Goal: Transaction & Acquisition: Purchase product/service

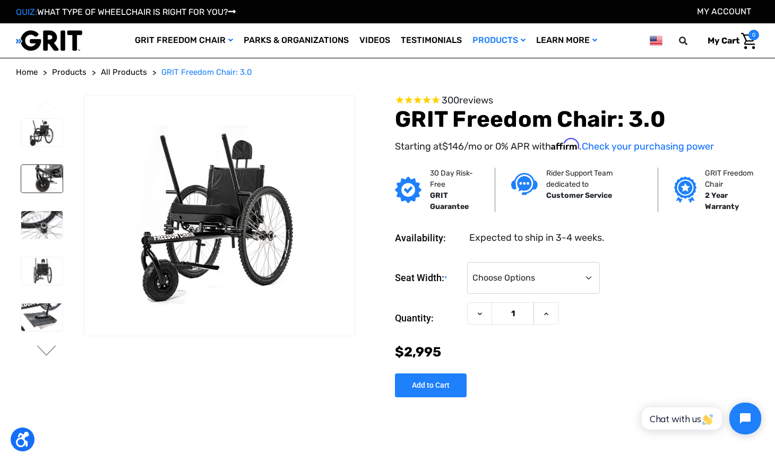
click at [53, 178] on img at bounding box center [41, 179] width 41 height 28
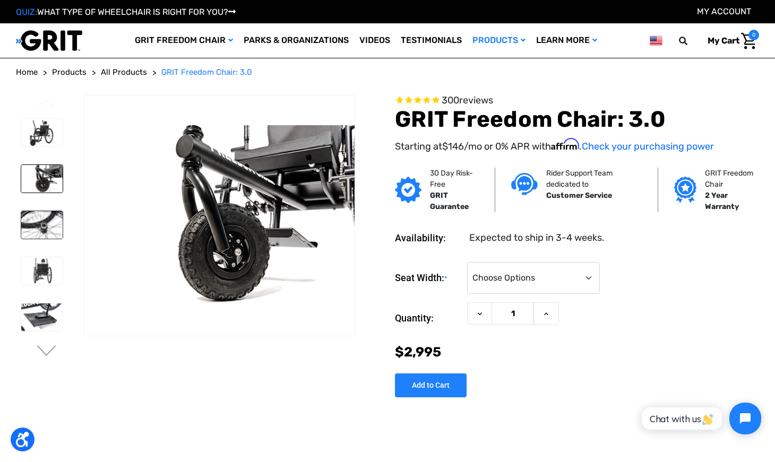
click at [57, 225] on img at bounding box center [41, 225] width 41 height 28
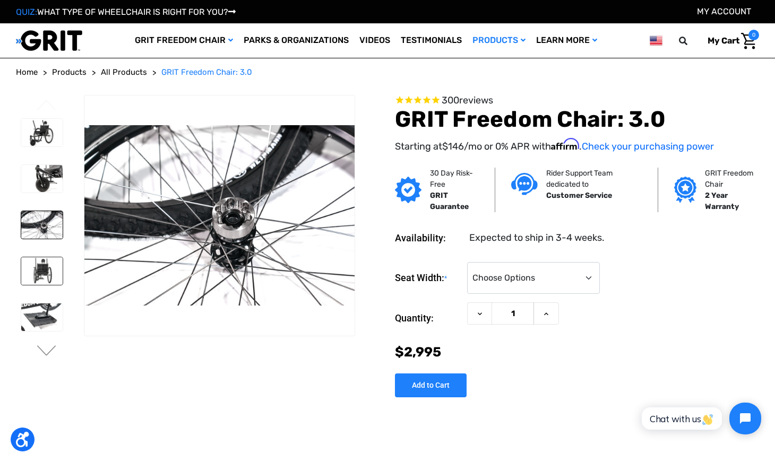
click at [45, 275] on img at bounding box center [41, 271] width 41 height 28
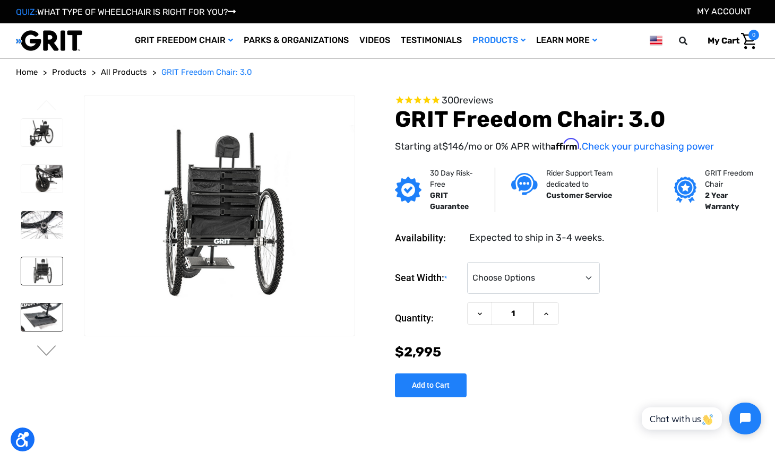
click at [41, 320] on img at bounding box center [41, 318] width 41 height 28
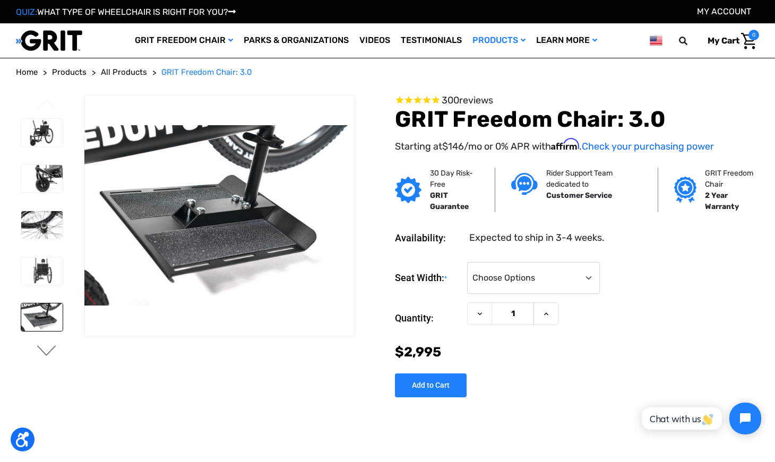
click at [42, 349] on button "Next" at bounding box center [47, 352] width 22 height 13
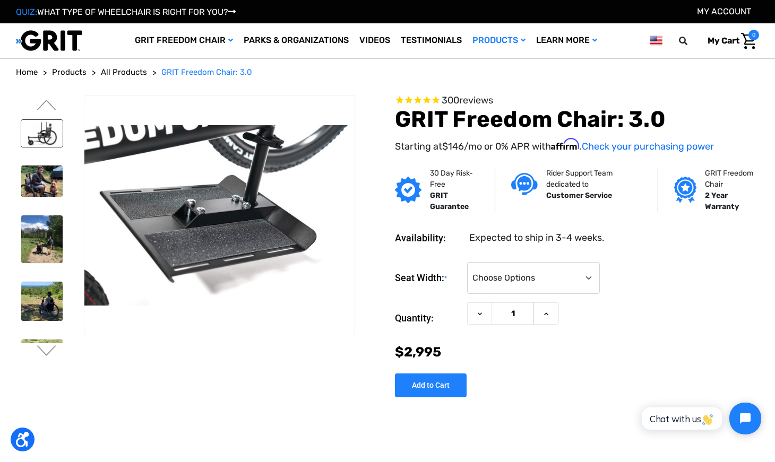
click at [32, 135] on img at bounding box center [41, 134] width 41 height 28
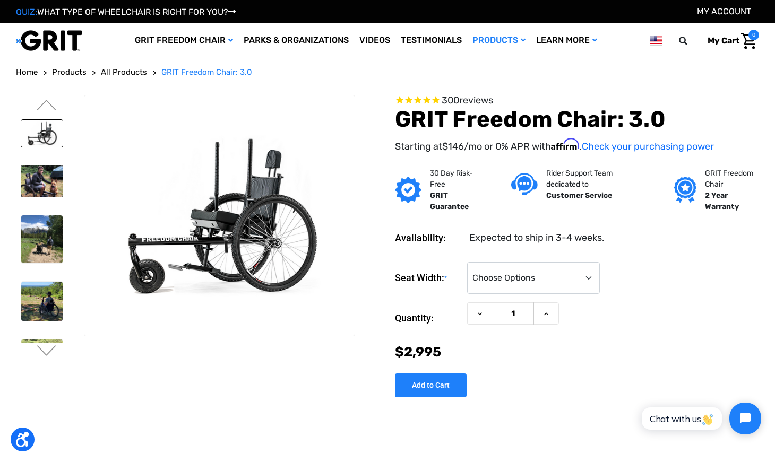
click at [39, 172] on img at bounding box center [41, 181] width 41 height 31
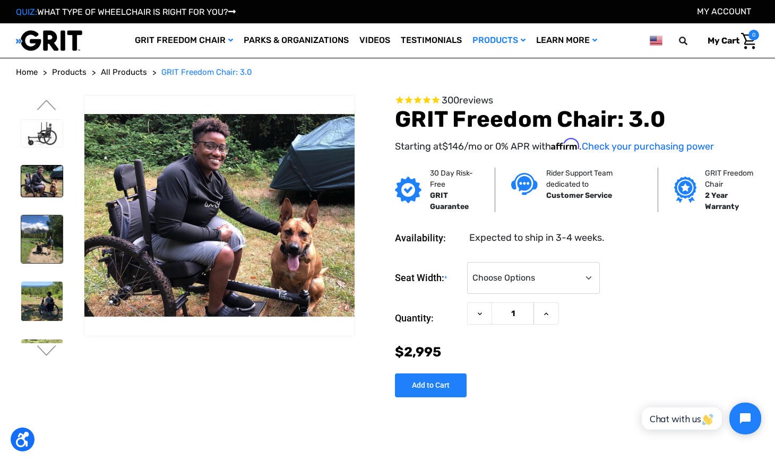
click at [29, 216] on img at bounding box center [41, 239] width 41 height 48
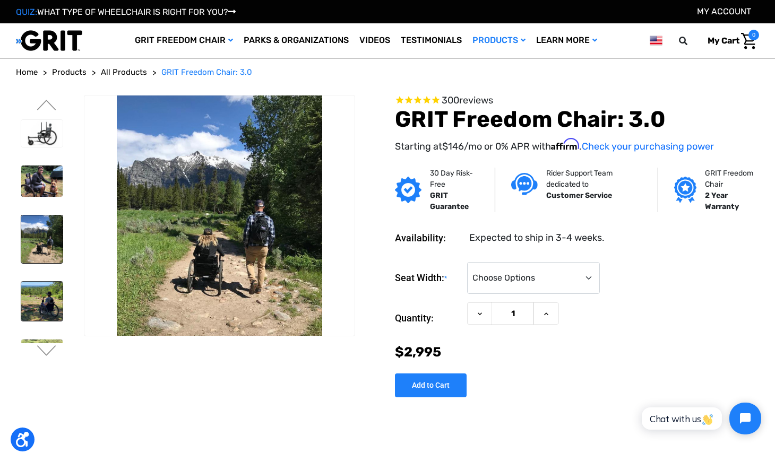
click at [47, 290] on img at bounding box center [41, 301] width 41 height 39
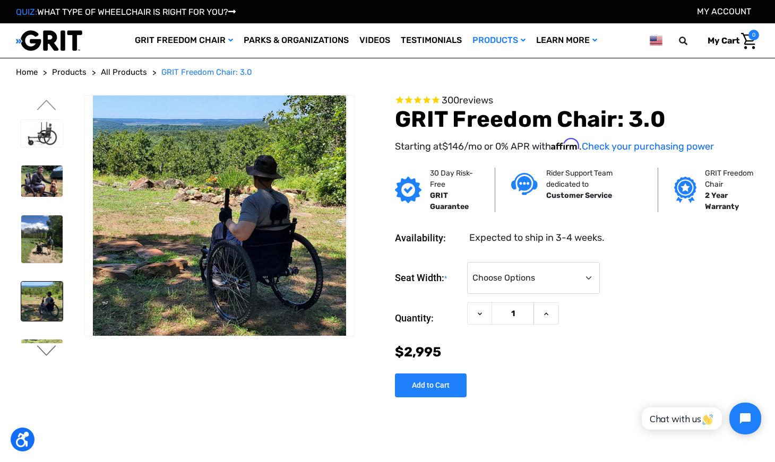
click at [49, 352] on button "Next" at bounding box center [47, 352] width 22 height 13
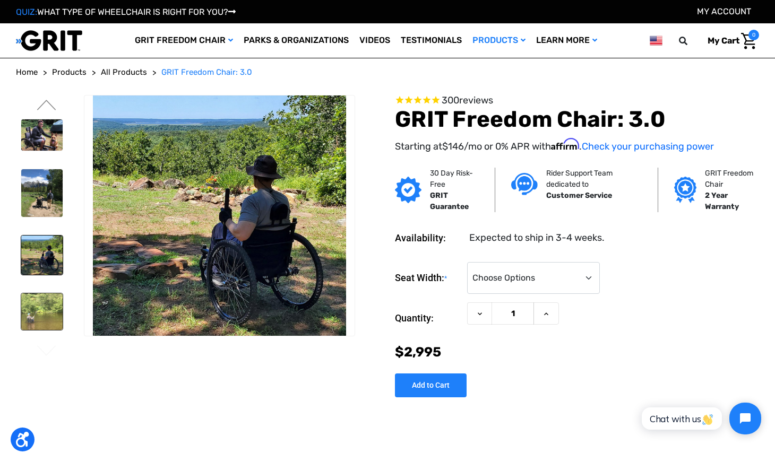
click at [46, 302] on img at bounding box center [41, 312] width 41 height 37
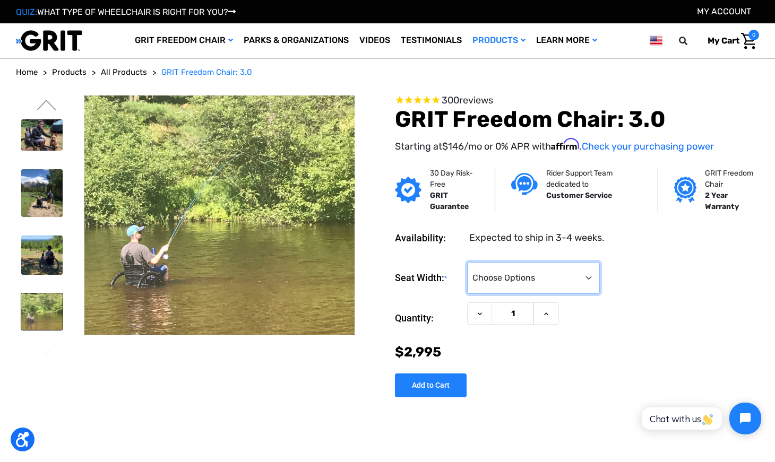
click at [467, 262] on select "Choose Options 16" 18" 20"" at bounding box center [533, 278] width 133 height 32
select select "326"
click option "20"" at bounding box center [0, 0] width 0 height 0
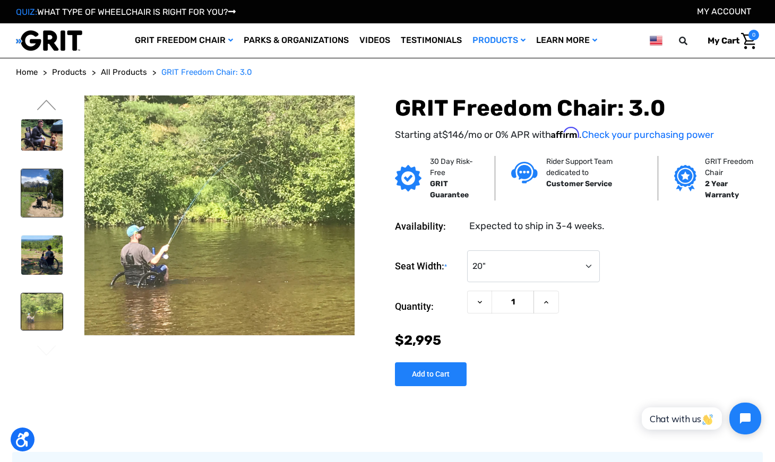
click at [43, 197] on img at bounding box center [41, 193] width 41 height 48
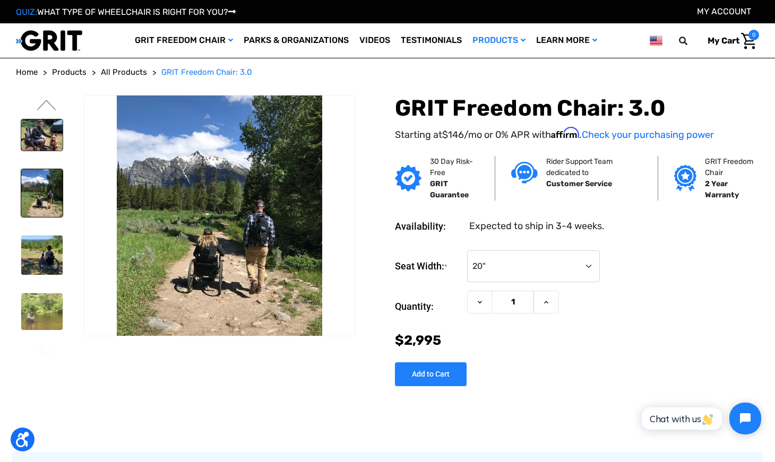
click at [39, 139] on img at bounding box center [41, 134] width 41 height 31
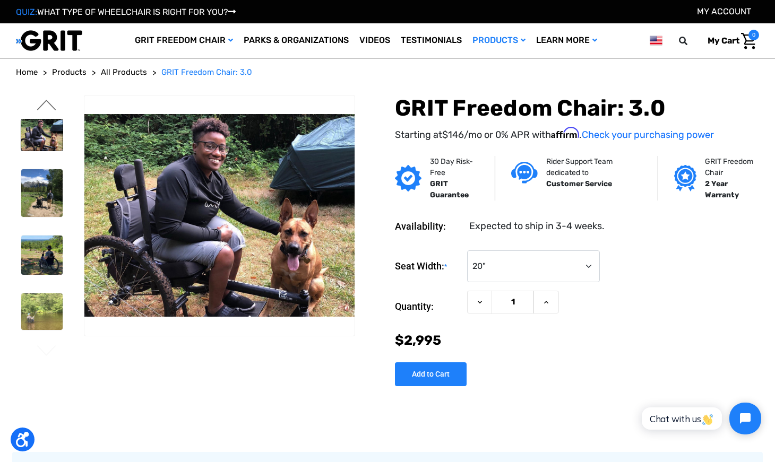
click at [46, 106] on button "Previous" at bounding box center [47, 106] width 22 height 13
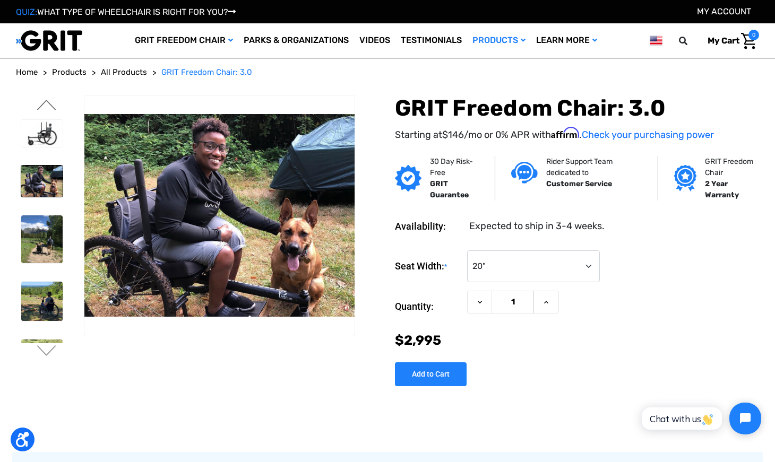
click at [46, 106] on button "Previous" at bounding box center [47, 106] width 22 height 13
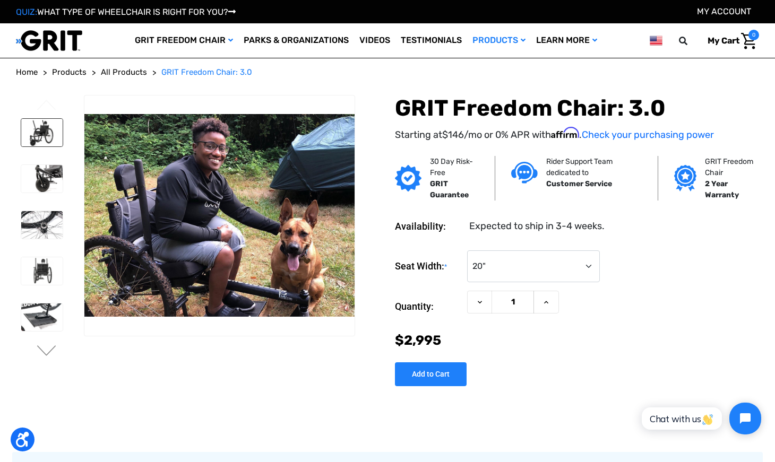
click at [42, 128] on img at bounding box center [41, 133] width 41 height 28
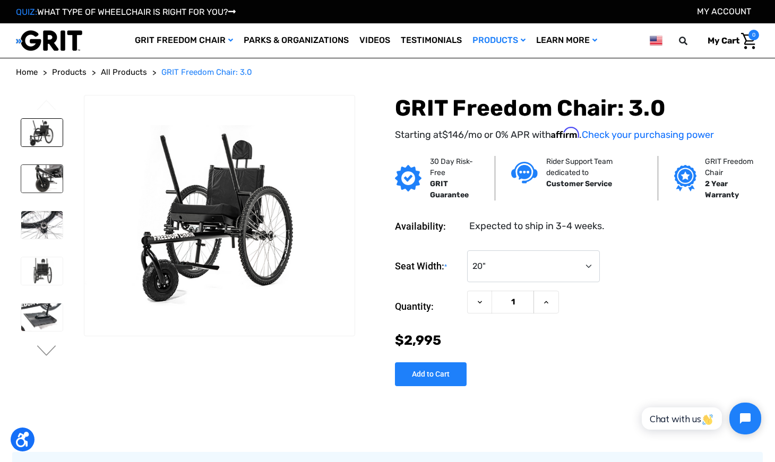
click at [37, 179] on img at bounding box center [41, 179] width 41 height 28
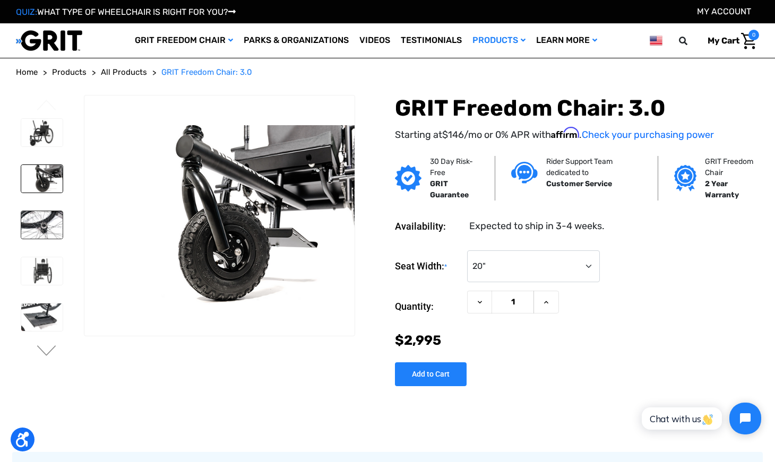
click at [47, 224] on img at bounding box center [41, 225] width 41 height 28
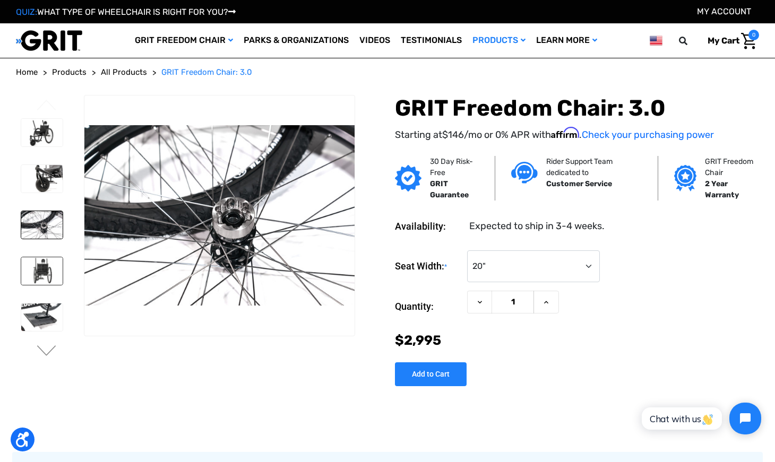
click at [53, 263] on img at bounding box center [41, 271] width 41 height 28
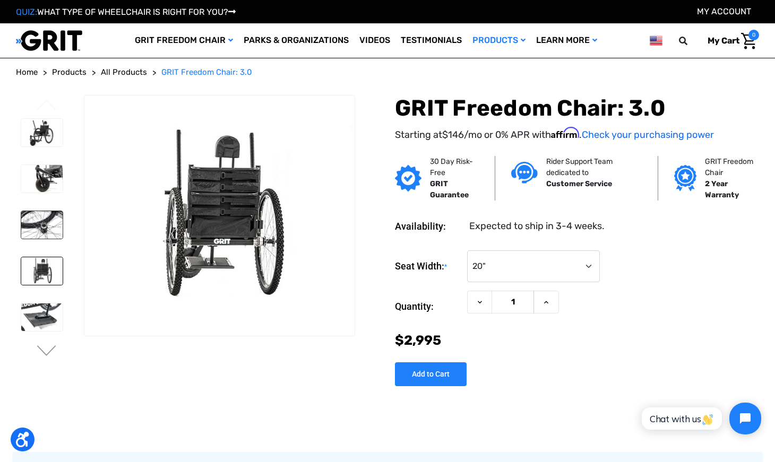
click at [42, 220] on img at bounding box center [41, 225] width 41 height 28
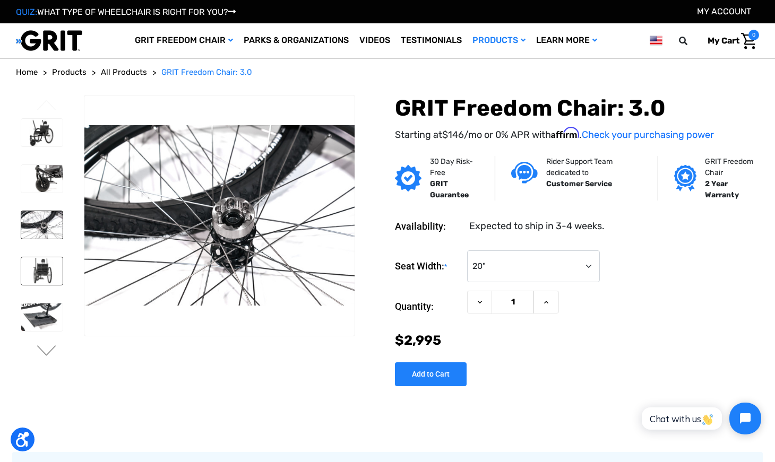
click at [45, 272] on img at bounding box center [41, 271] width 41 height 28
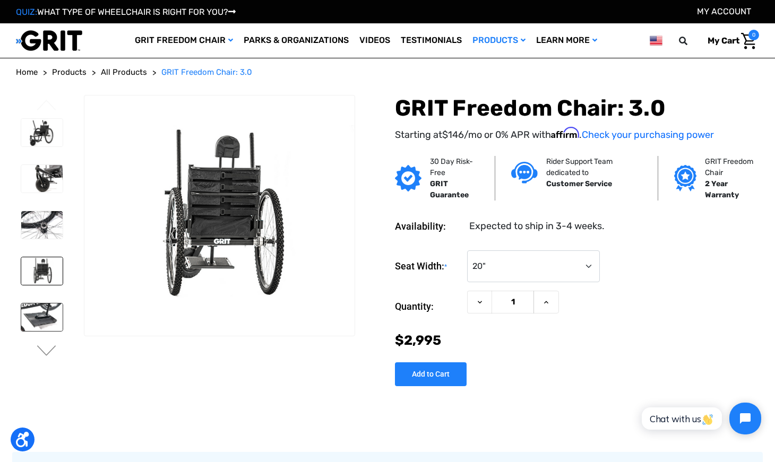
click at [47, 313] on img at bounding box center [41, 318] width 41 height 28
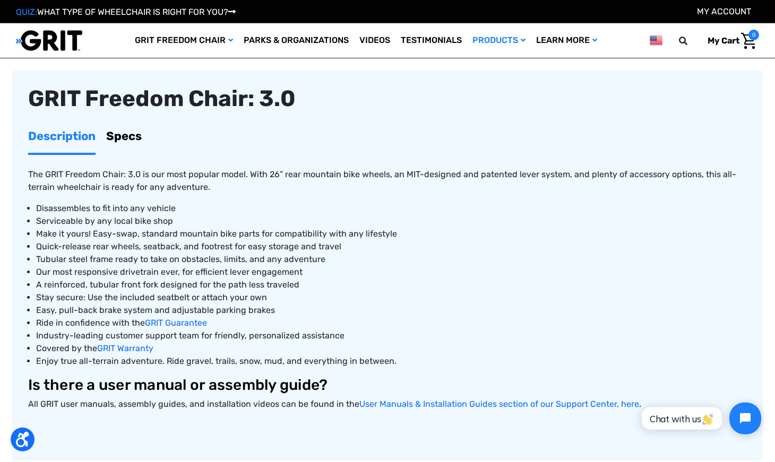
scroll to position [324, 0]
click at [119, 134] on link "Specs" at bounding box center [124, 135] width 36 height 33
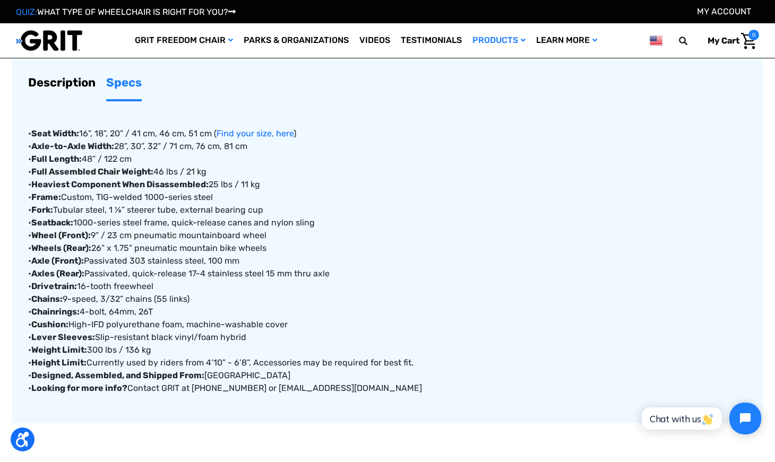
scroll to position [377, 0]
